Goal: Complete application form

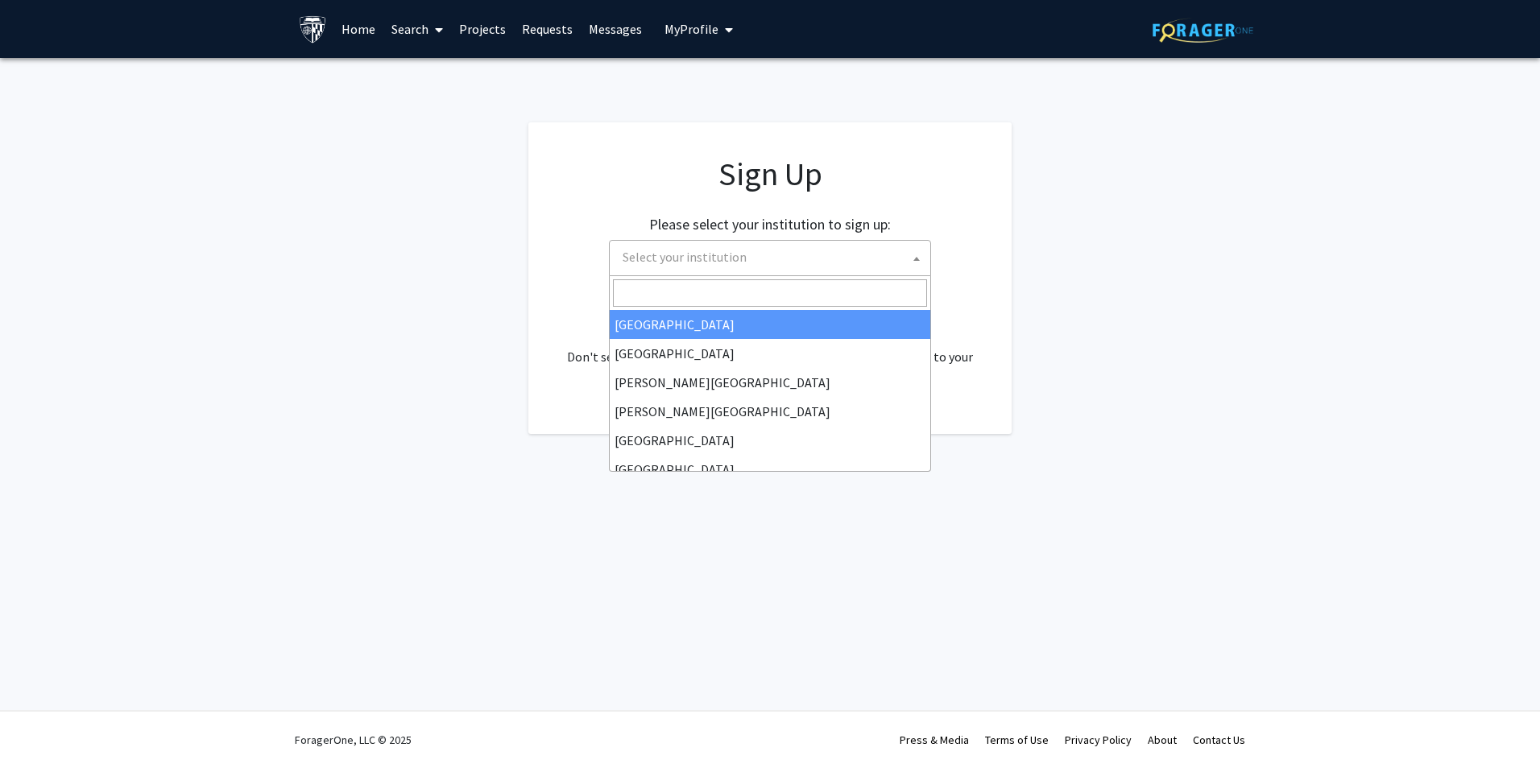
click at [741, 249] on span "Select your institution" at bounding box center [685, 257] width 124 height 16
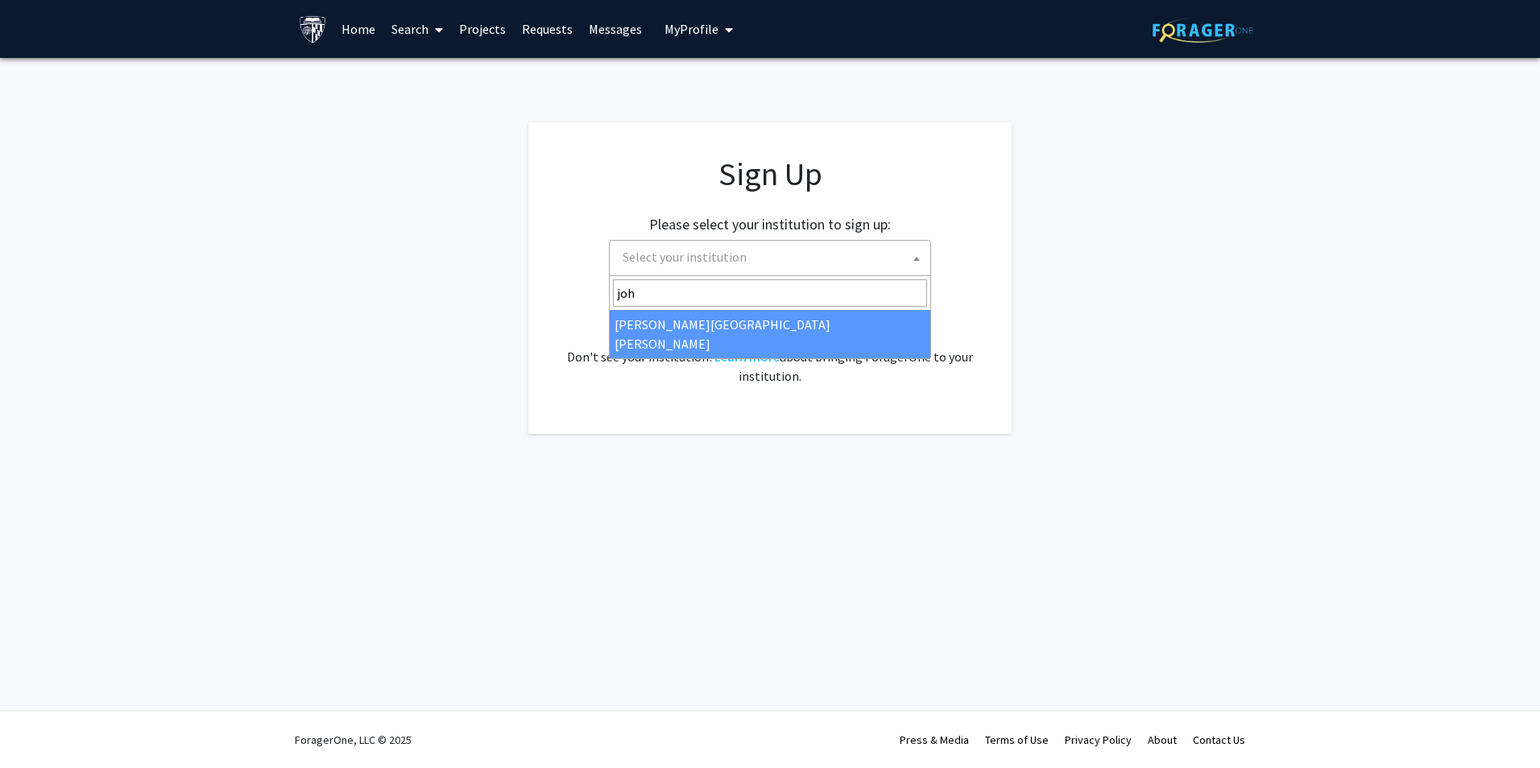
type input "joh"
select select "1"
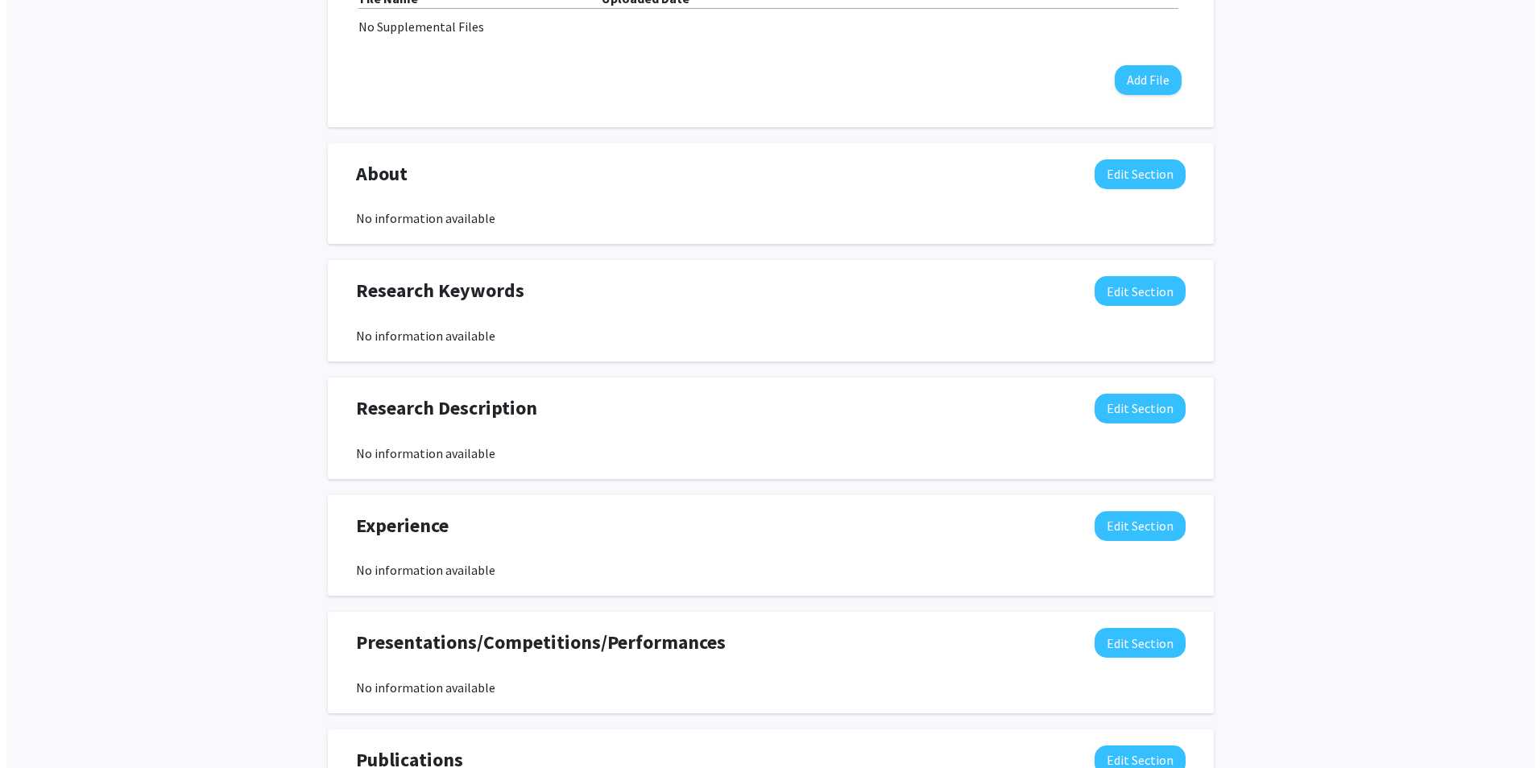
scroll to position [253, 0]
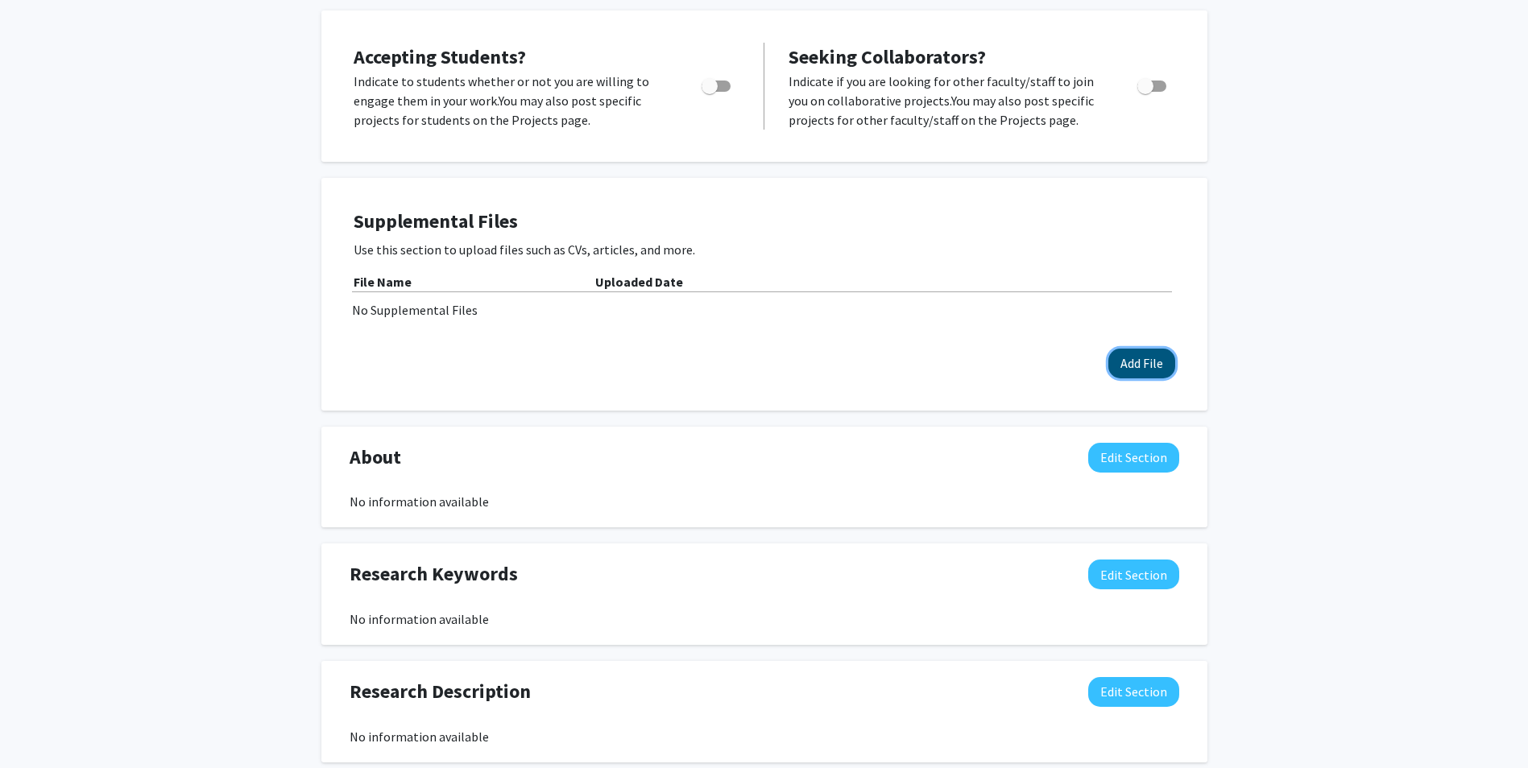
click at [1128, 362] on button "Add File" at bounding box center [1141, 364] width 67 height 30
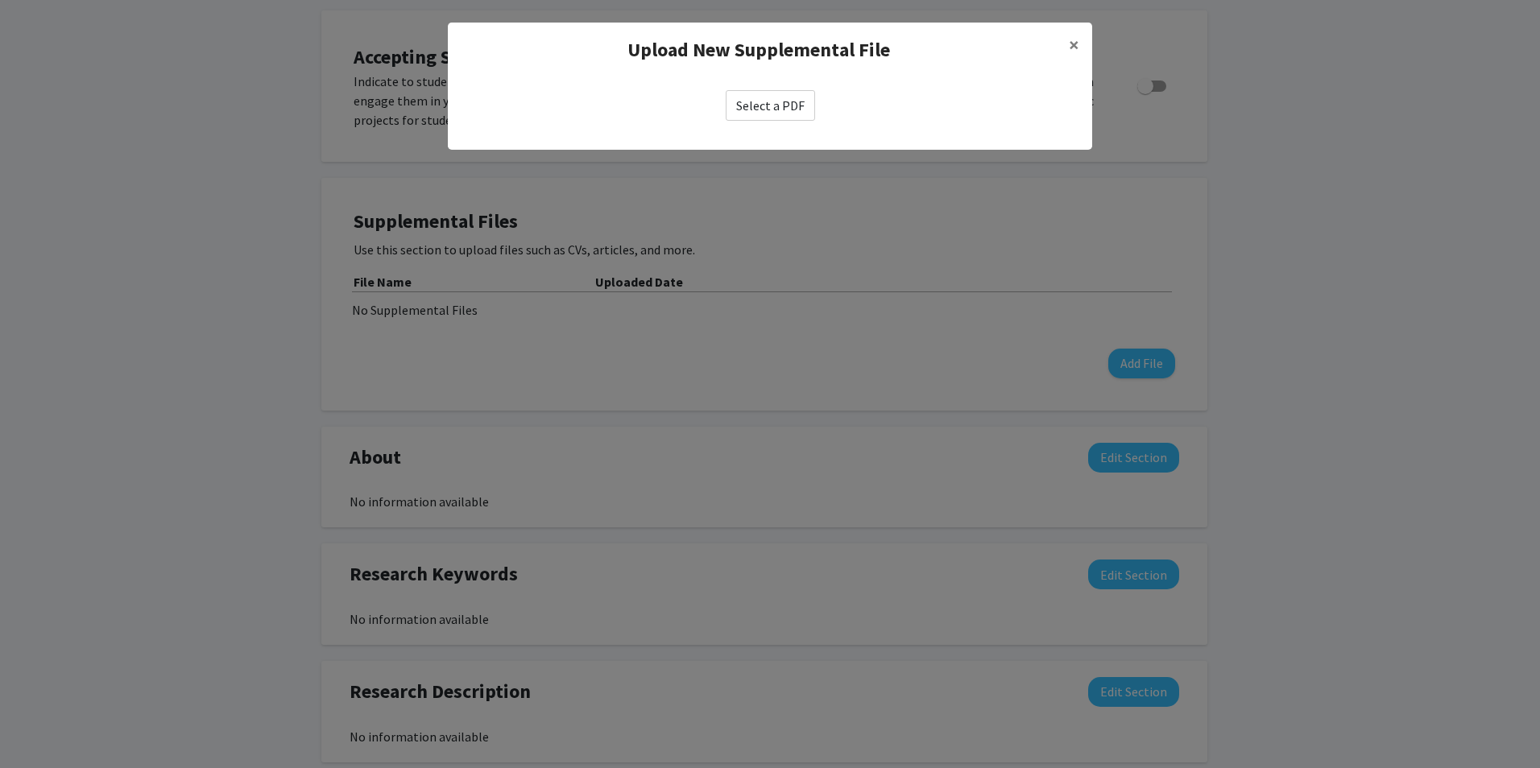
click at [761, 103] on label "Select a PDF" at bounding box center [770, 105] width 89 height 31
click at [0, 0] on input "Select a PDF" at bounding box center [0, 0] width 0 height 0
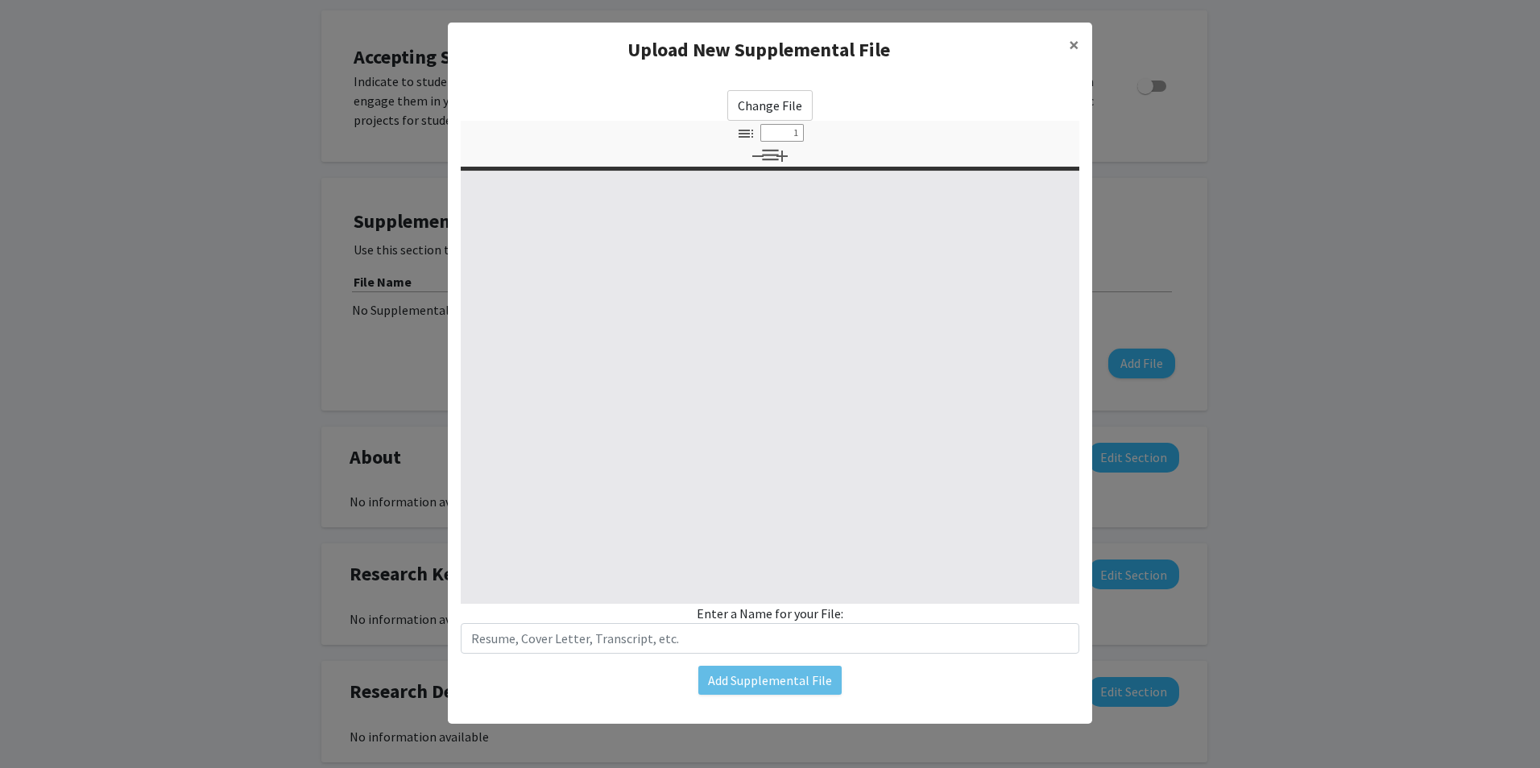
select select "custom"
type input "0"
select select "custom"
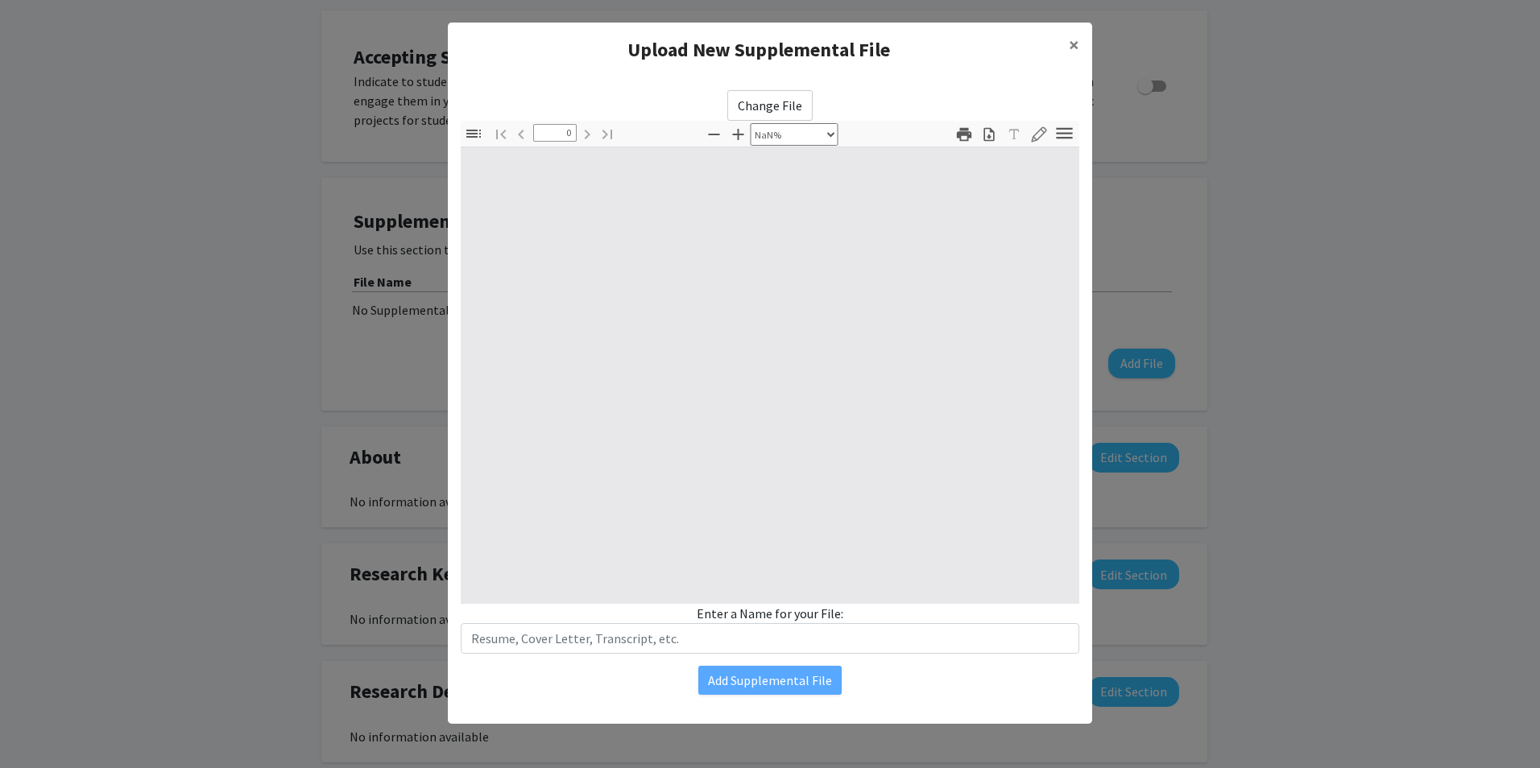
type input "1"
select select "auto"
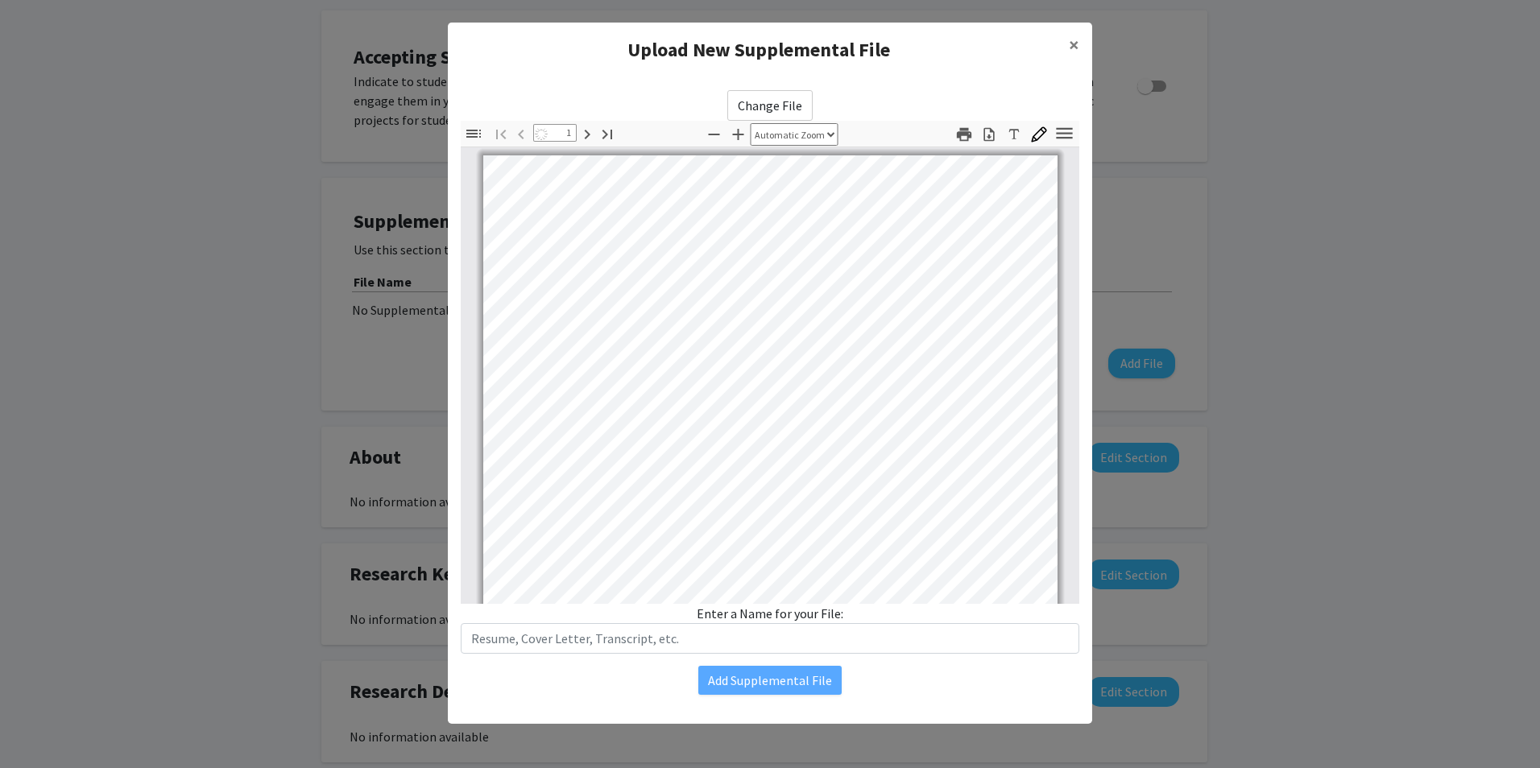
scroll to position [1, 0]
click at [574, 636] on input "text" at bounding box center [770, 638] width 619 height 31
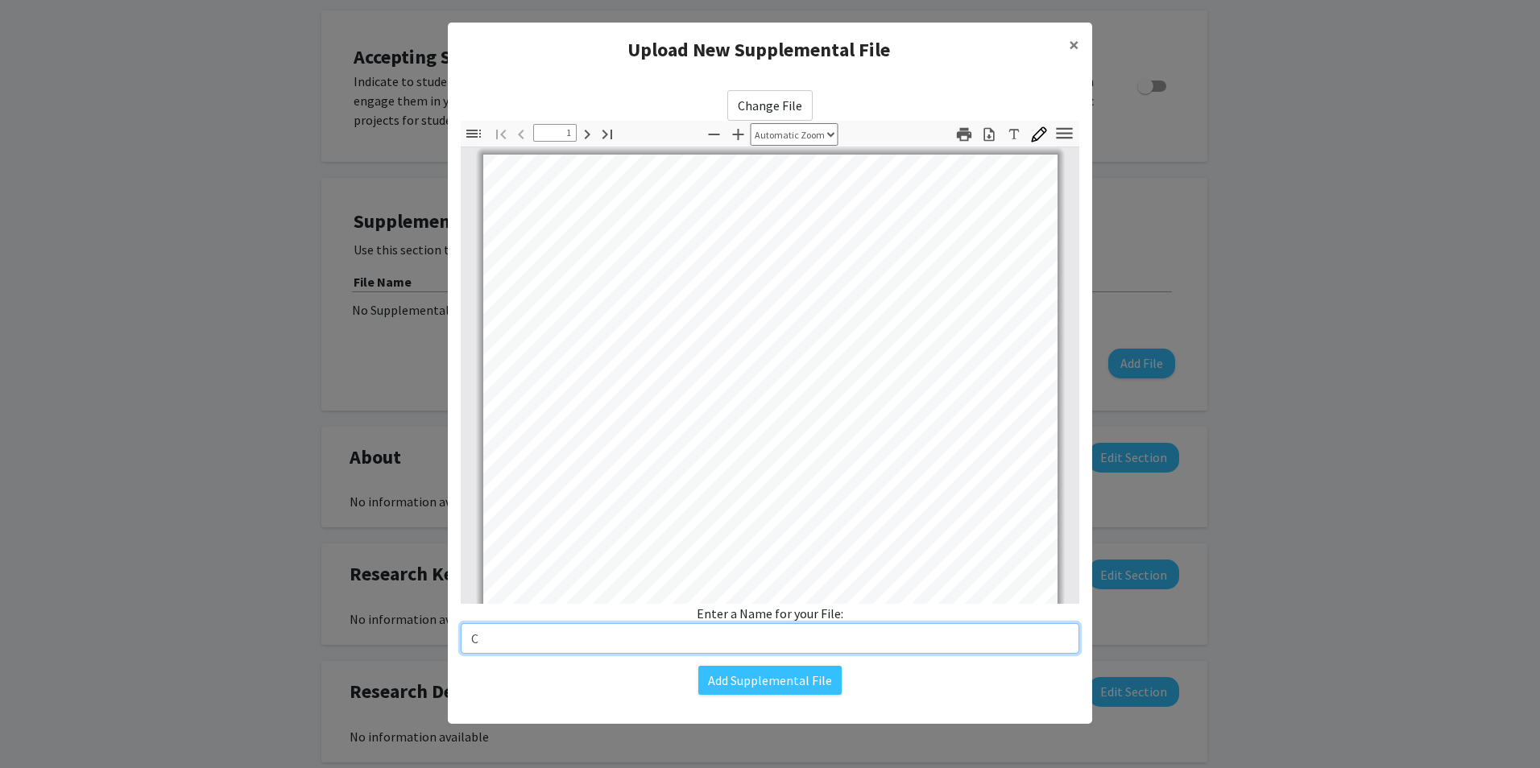
type input "CV"
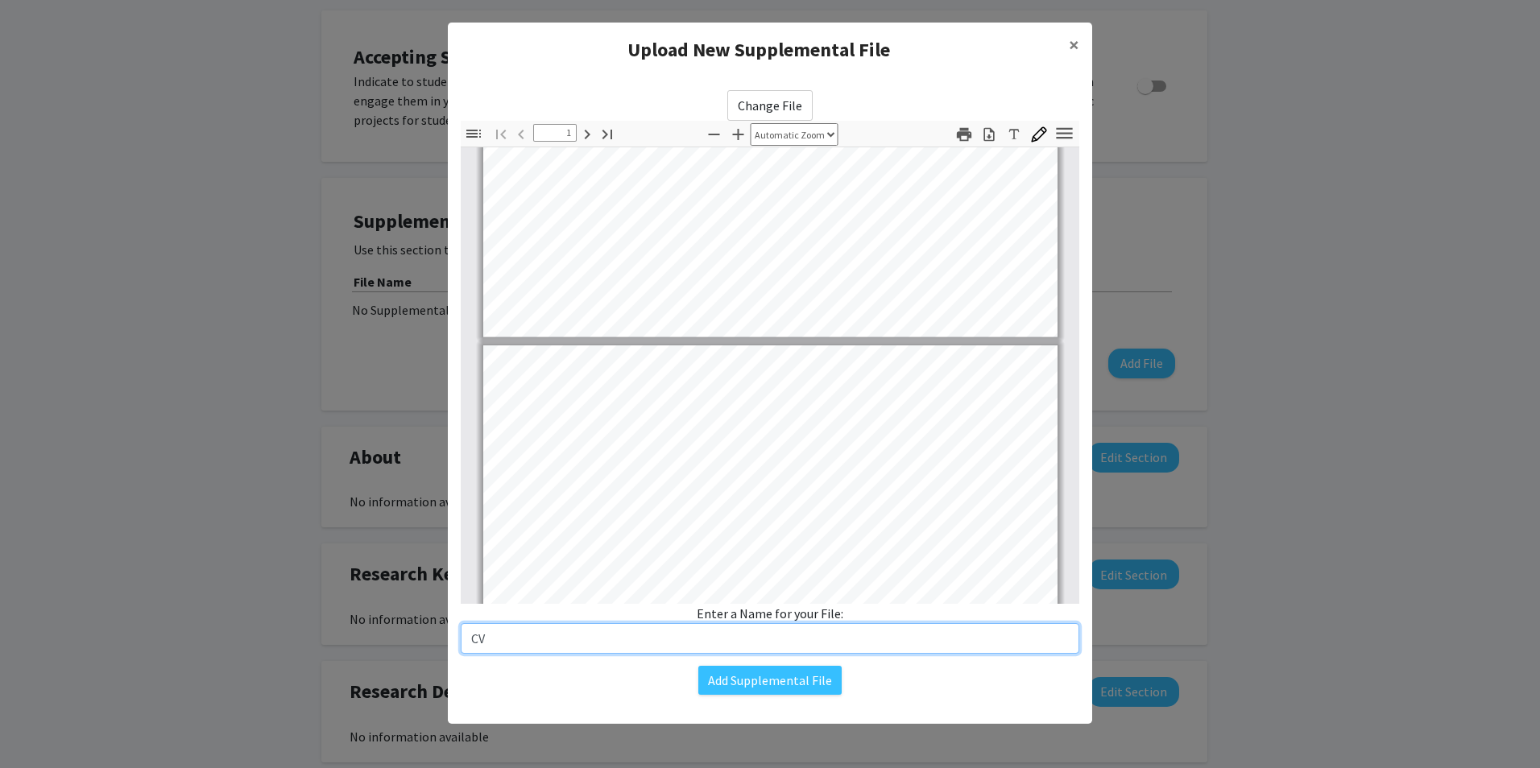
type input "2"
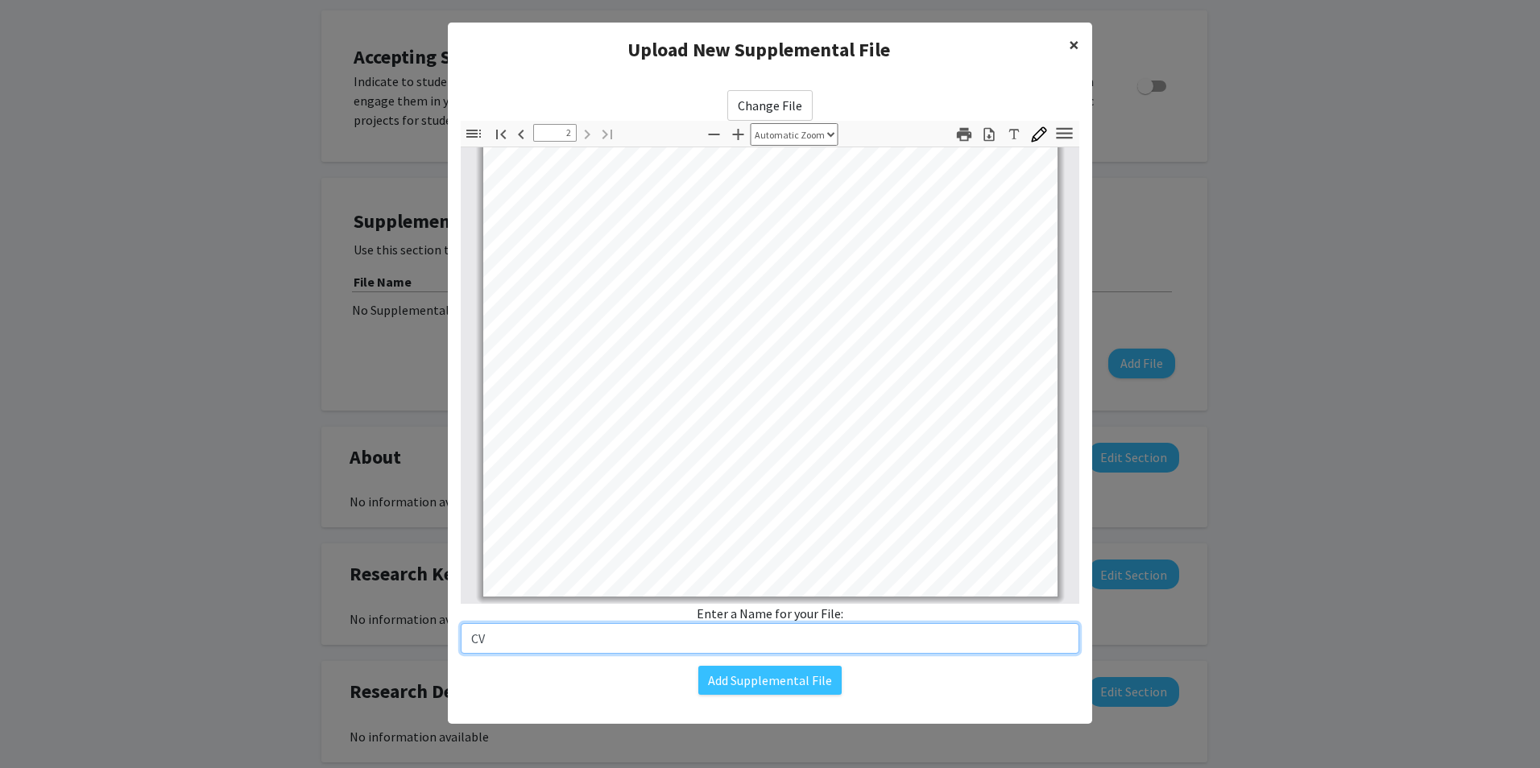
type input "CV"
click at [1071, 42] on span "×" at bounding box center [1074, 44] width 10 height 25
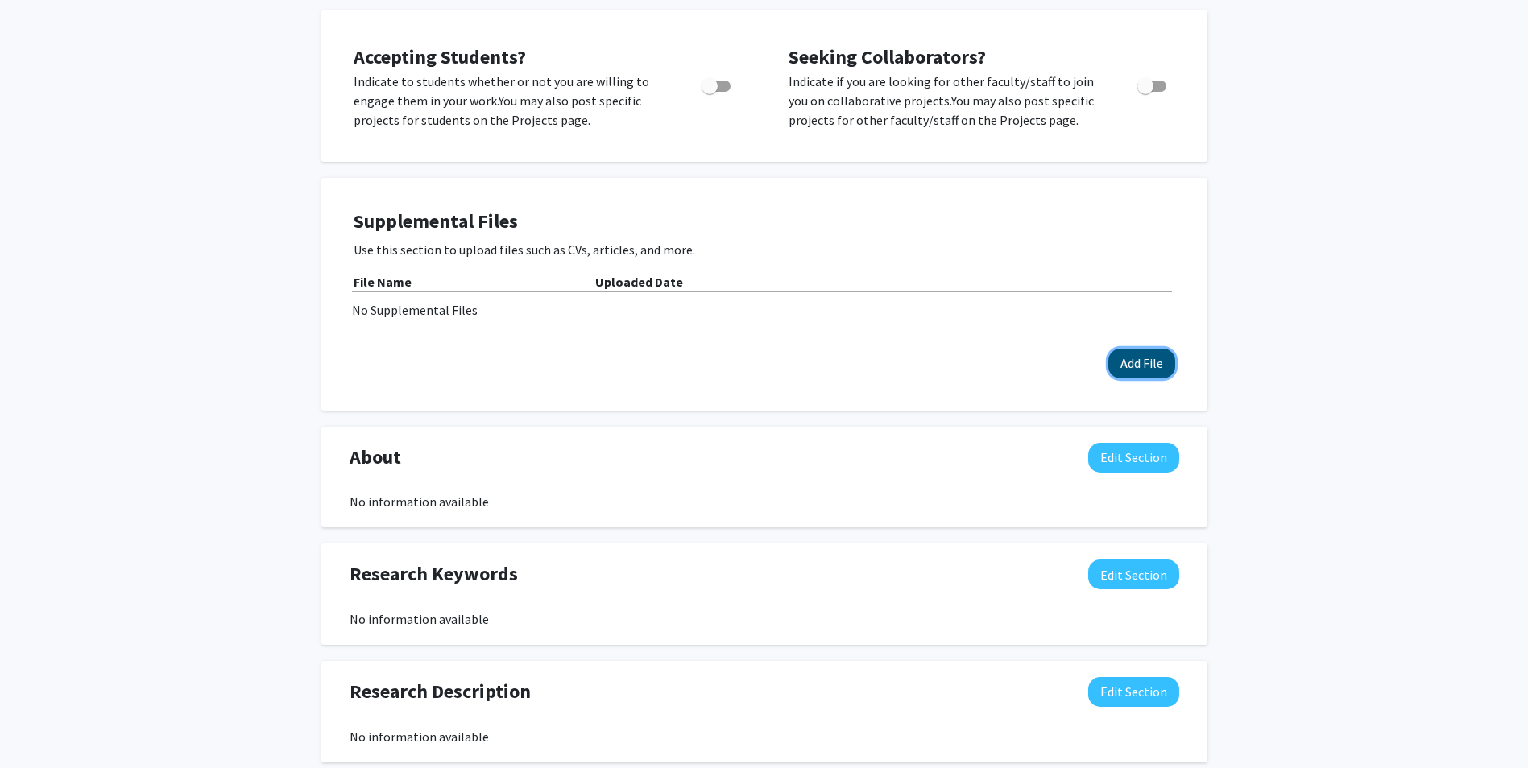
click at [1137, 373] on button "Add File" at bounding box center [1141, 364] width 67 height 30
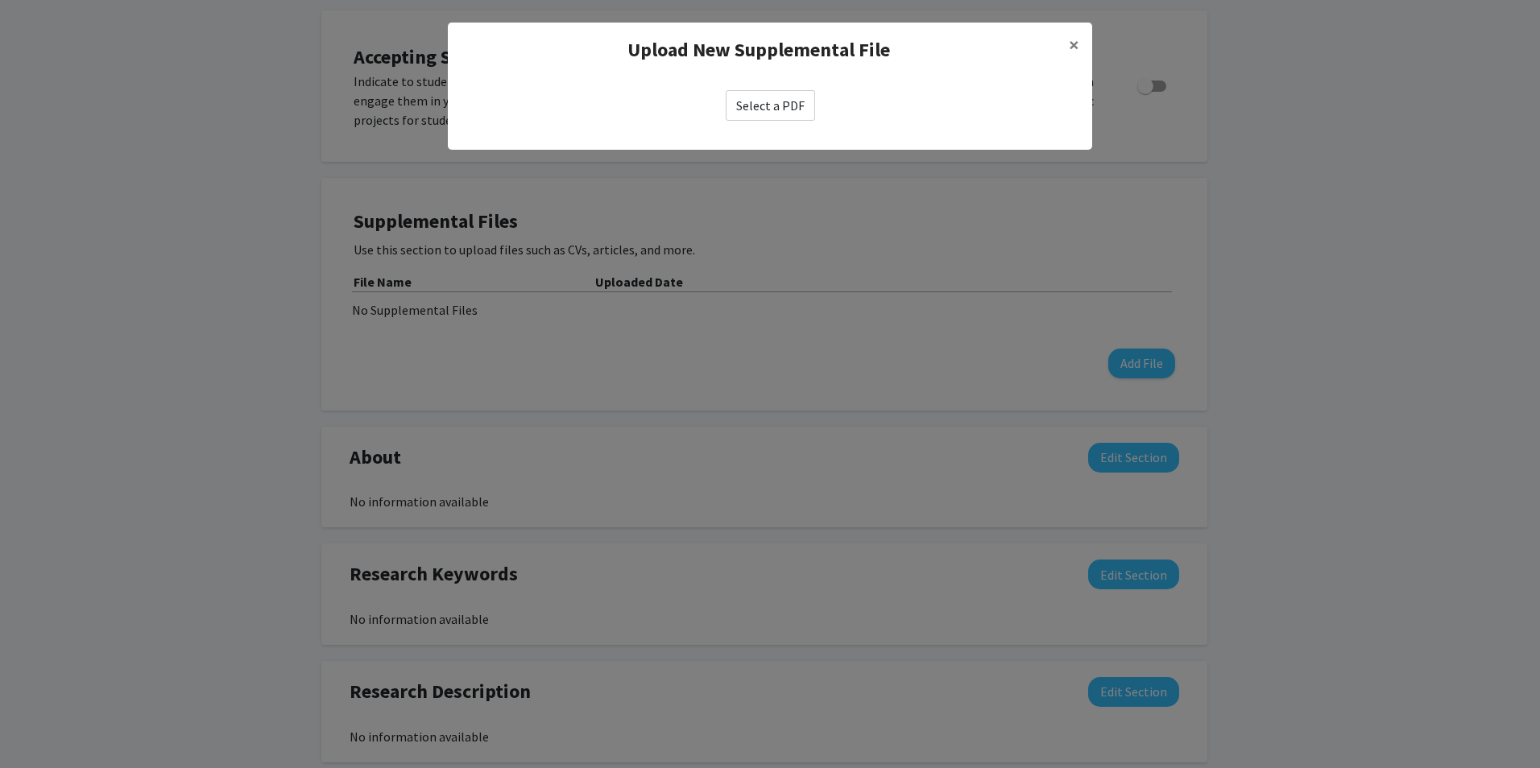
click at [771, 104] on label "Select a PDF" at bounding box center [770, 105] width 89 height 31
click at [0, 0] on input "Select a PDF" at bounding box center [0, 0] width 0 height 0
select select "custom"
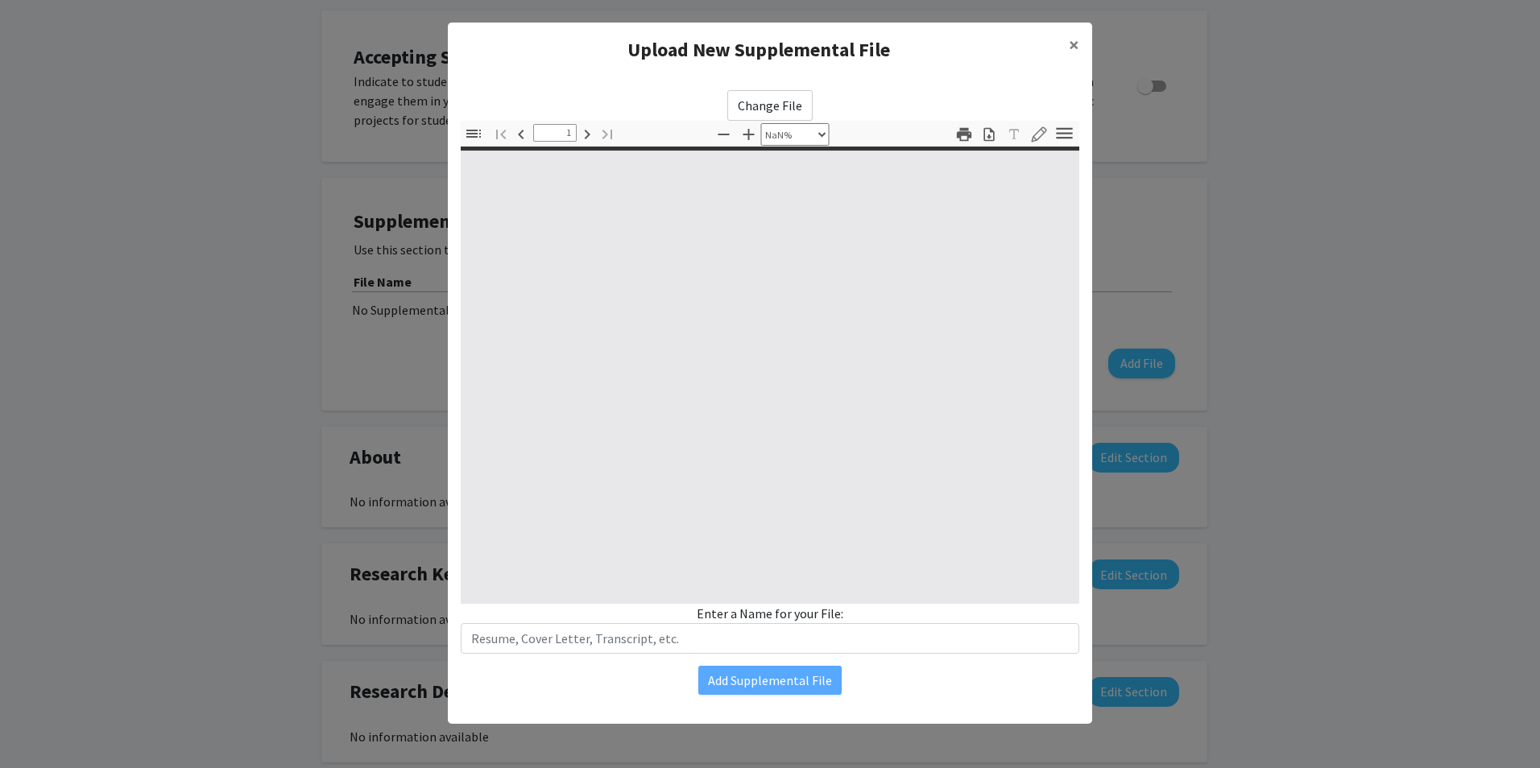
type input "0"
select select "custom"
type input "1"
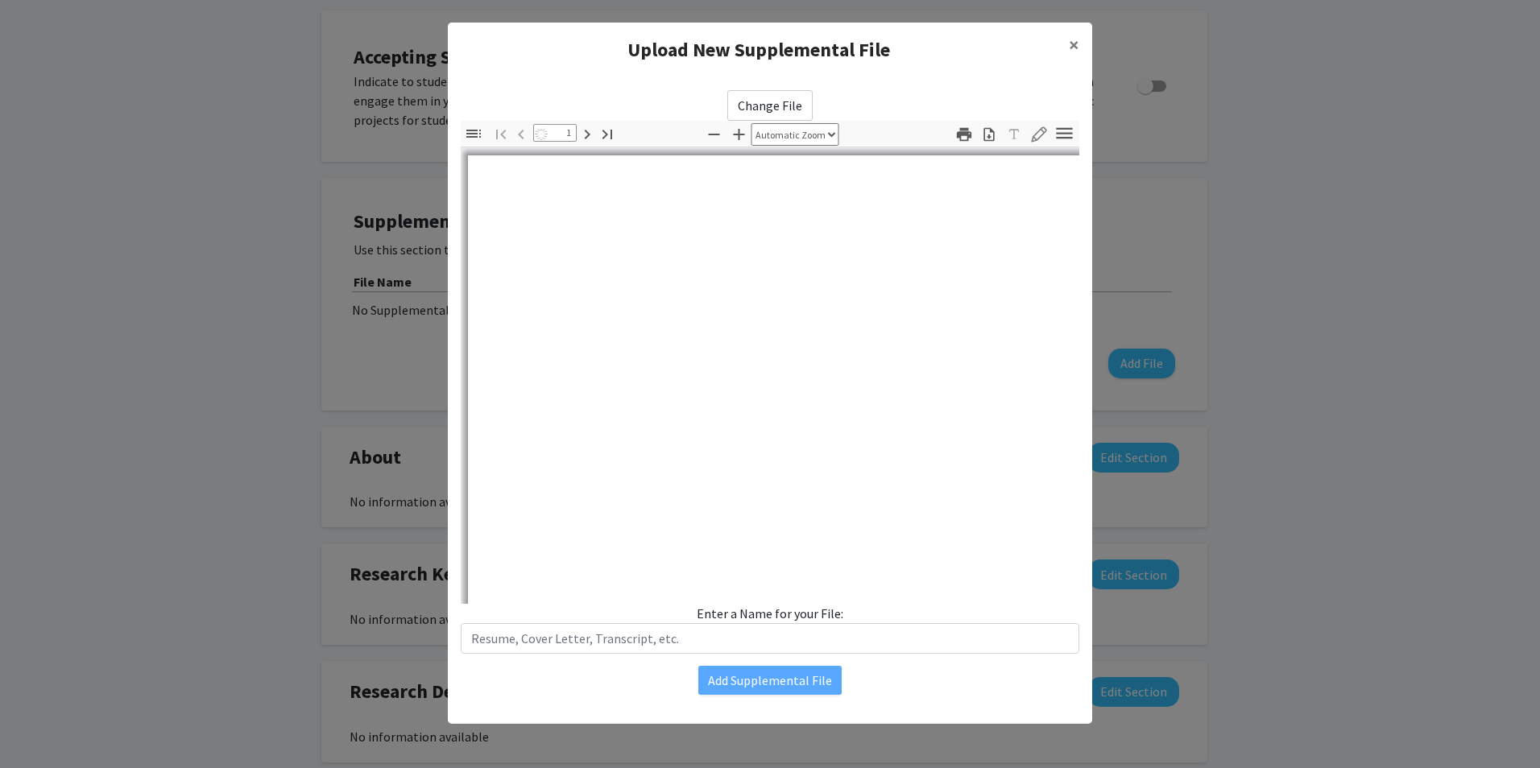
select select "auto"
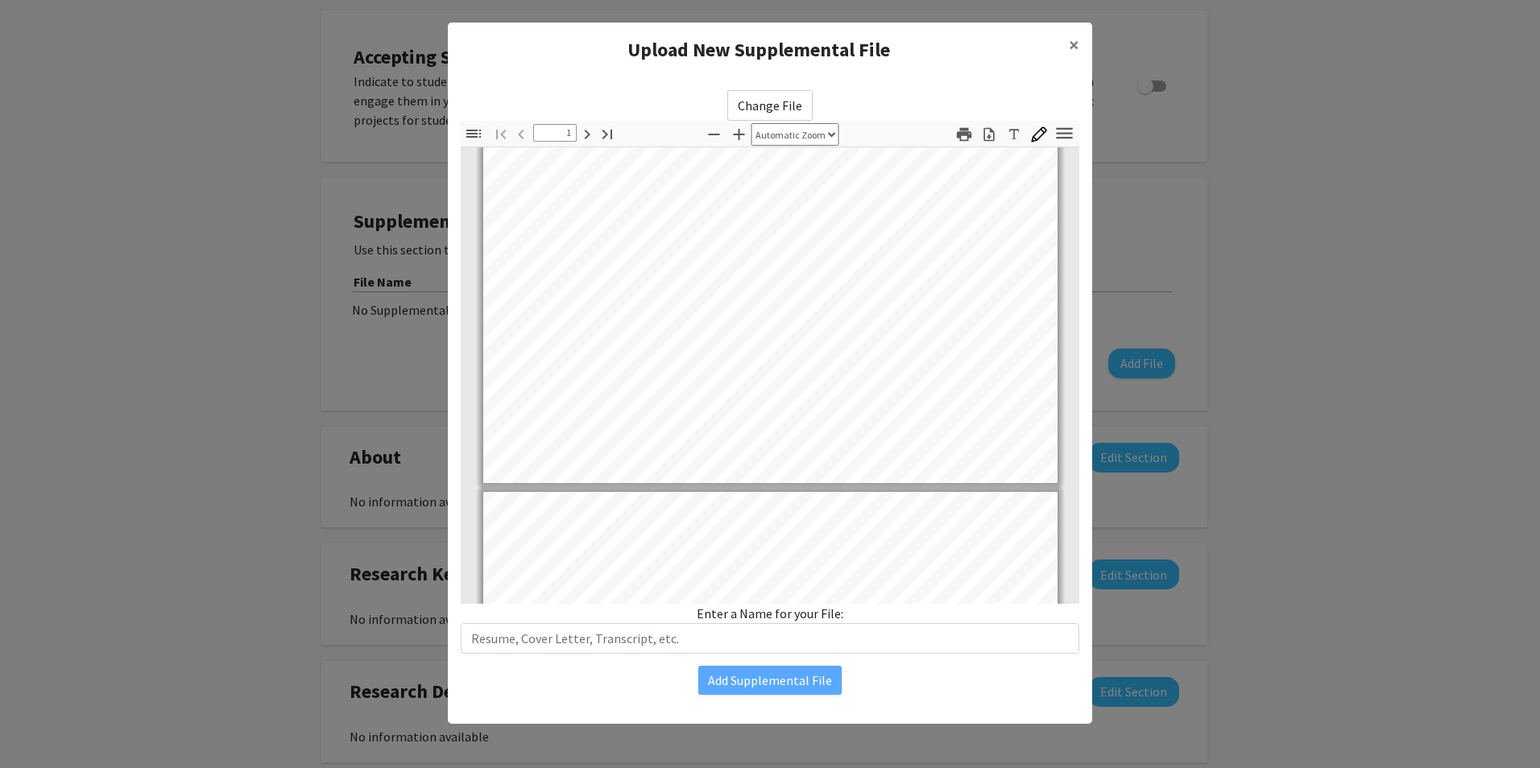
type input "2"
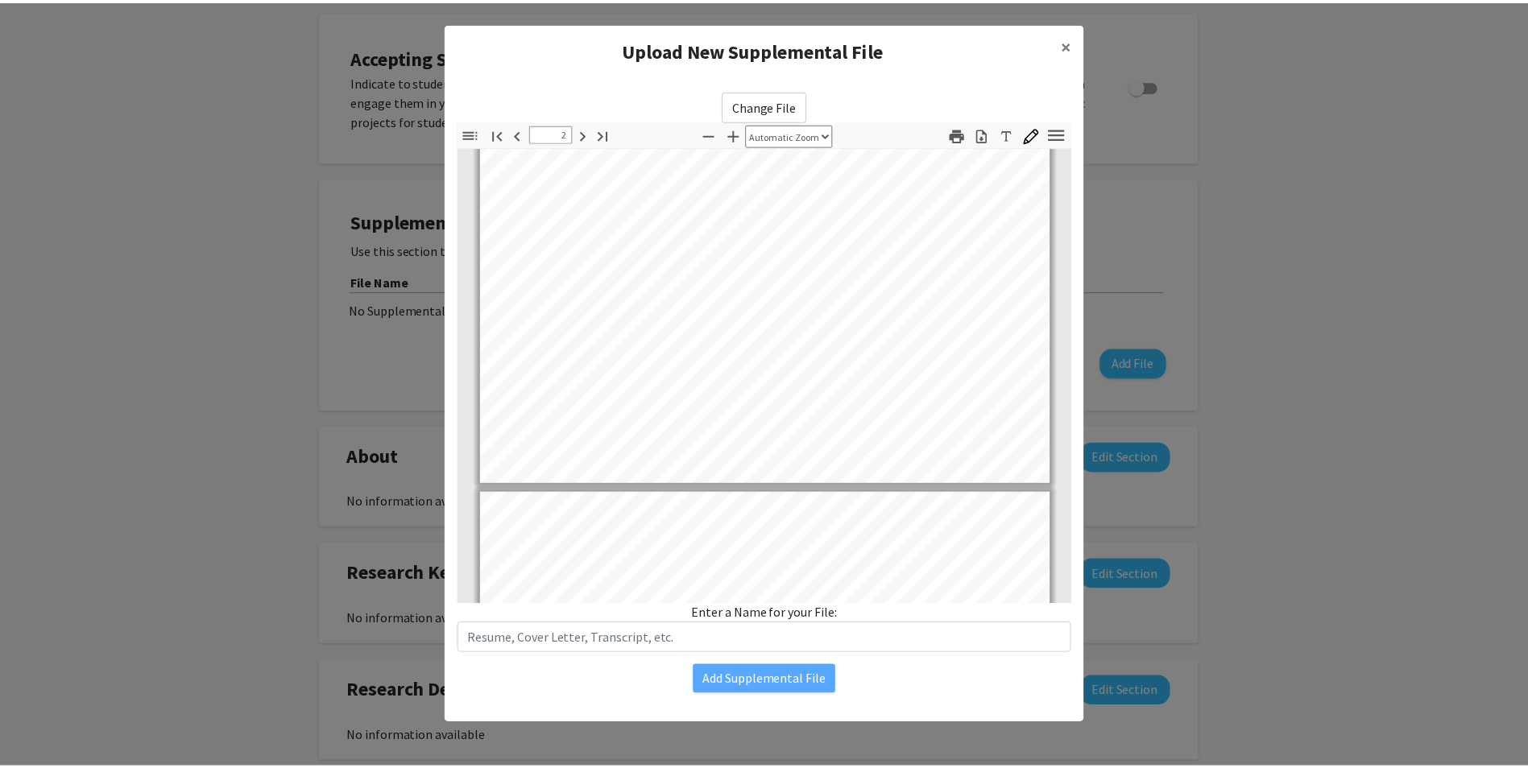
scroll to position [645, 0]
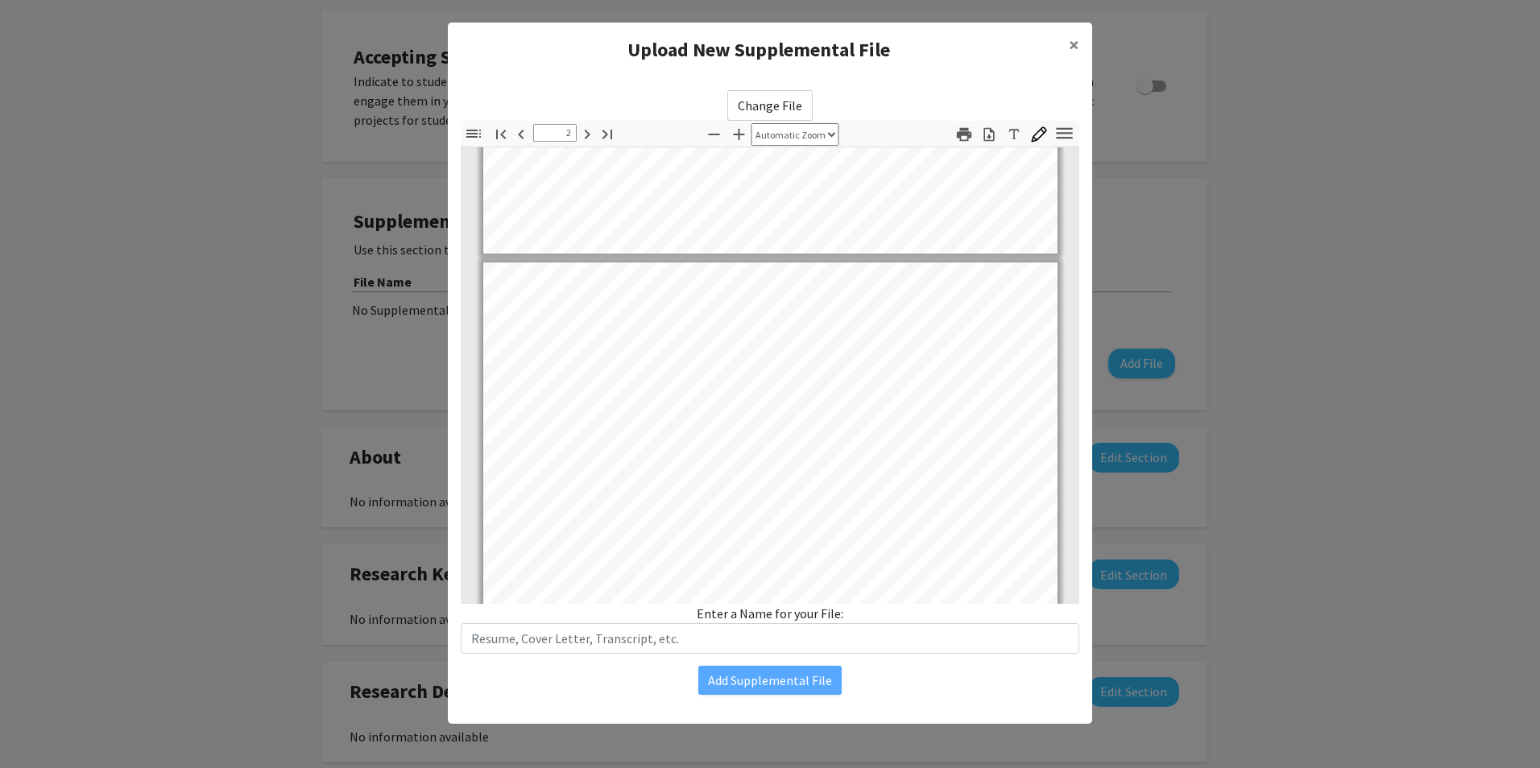
click at [1292, 375] on modal-container "Upload New Supplemental File × Change File Thumbnails Document Outline Attachme…" at bounding box center [770, 384] width 1540 height 768
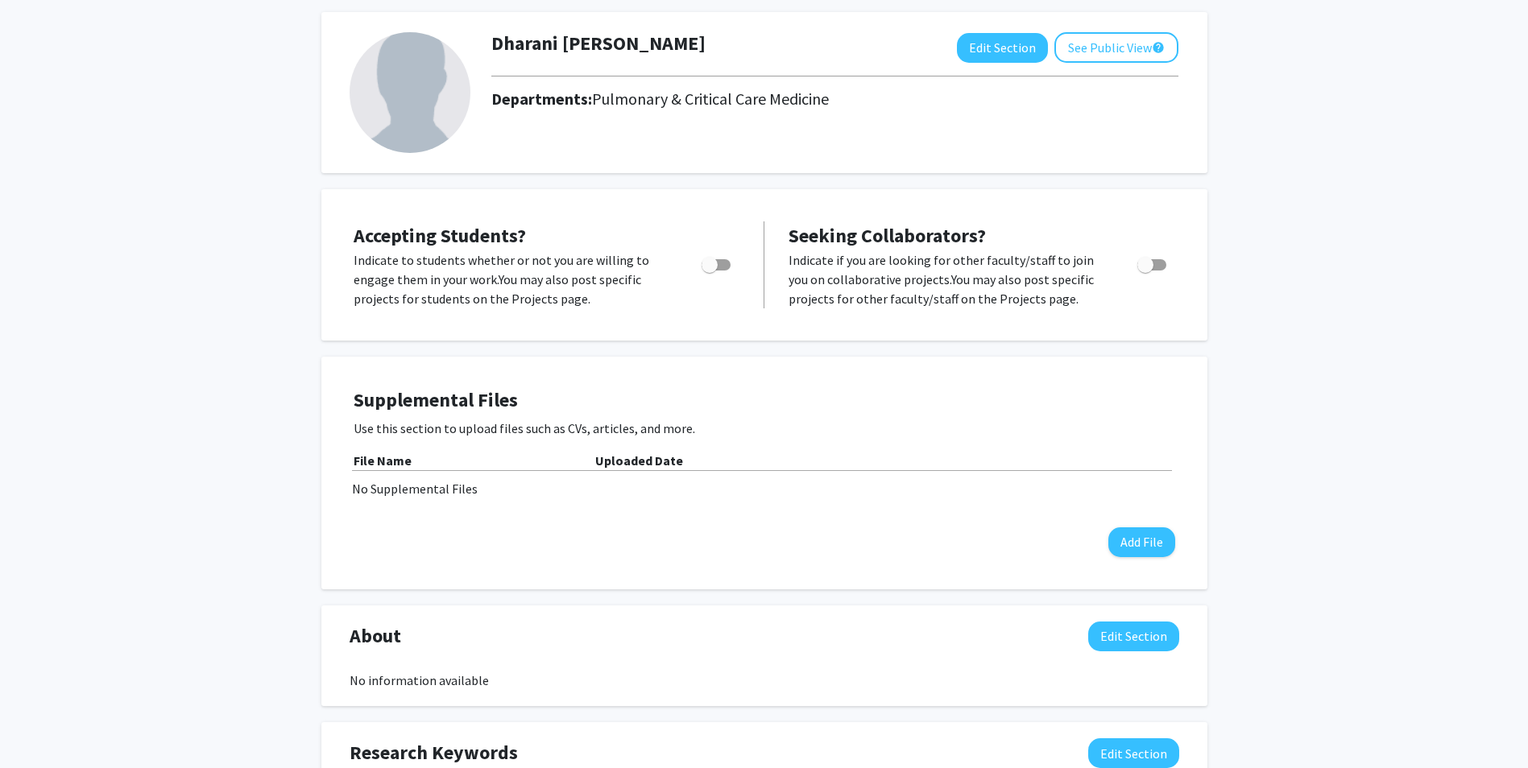
scroll to position [0, 0]
